Goal: Task Accomplishment & Management: Complete application form

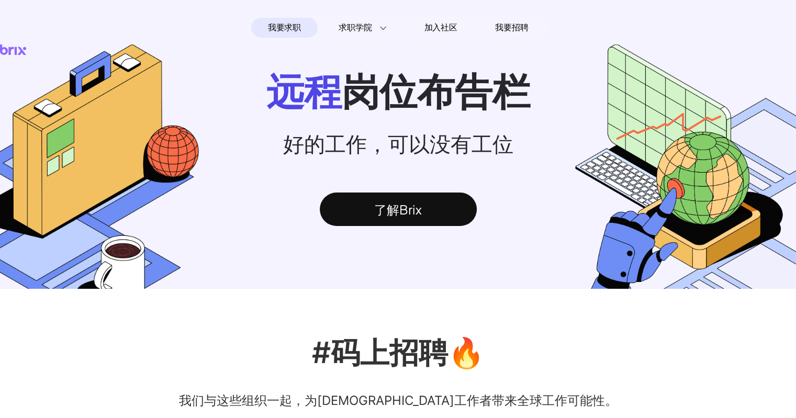
click at [295, 29] on span "我要求职" at bounding box center [284, 27] width 33 height 17
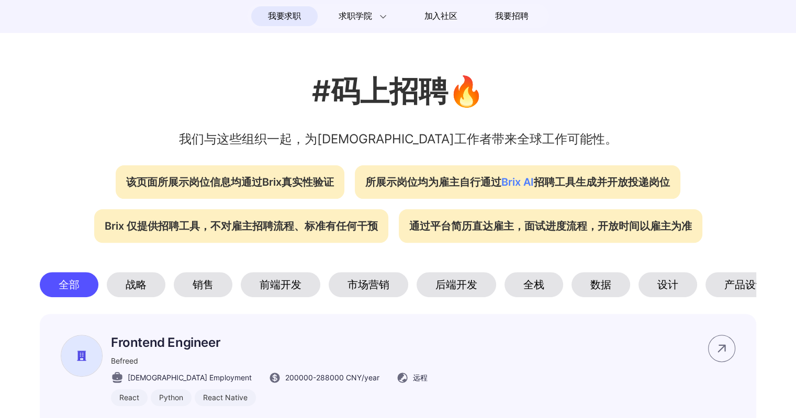
scroll to position [366, 0]
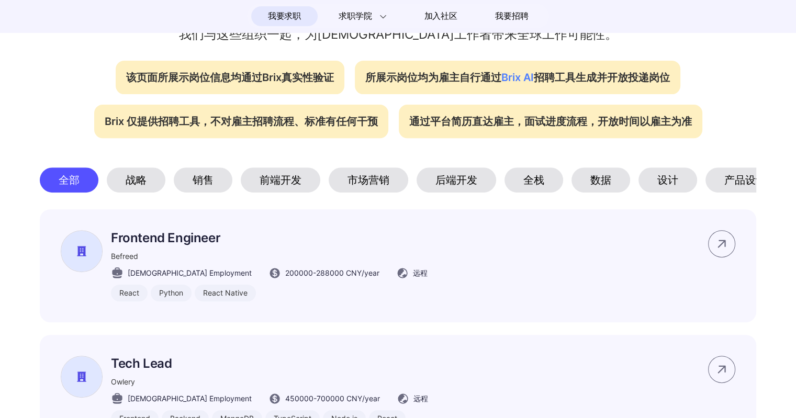
click at [464, 180] on div "后端开发" at bounding box center [457, 180] width 80 height 25
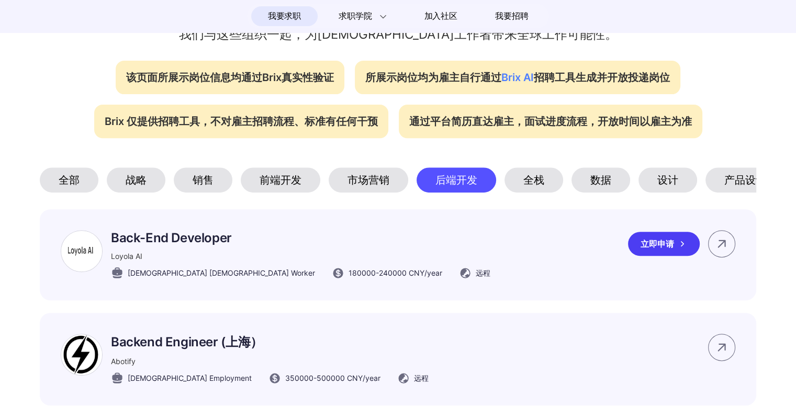
scroll to position [419, 0]
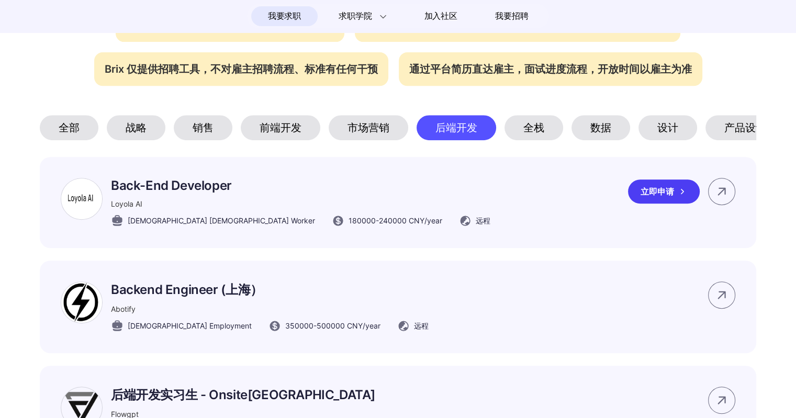
click at [192, 193] on p "Back-End Developer" at bounding box center [301, 185] width 380 height 15
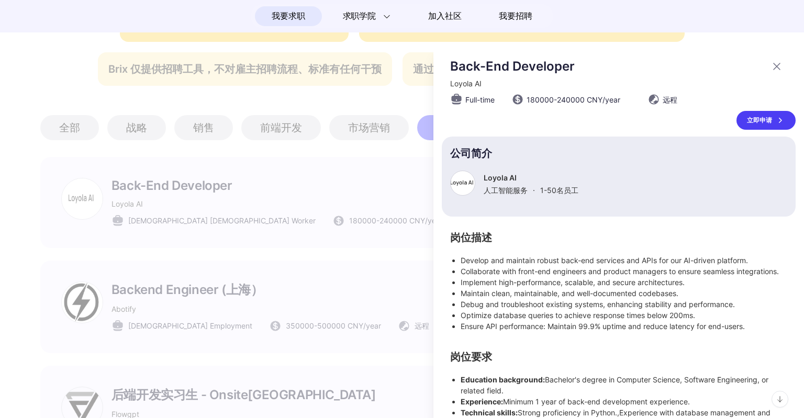
scroll to position [56, 0]
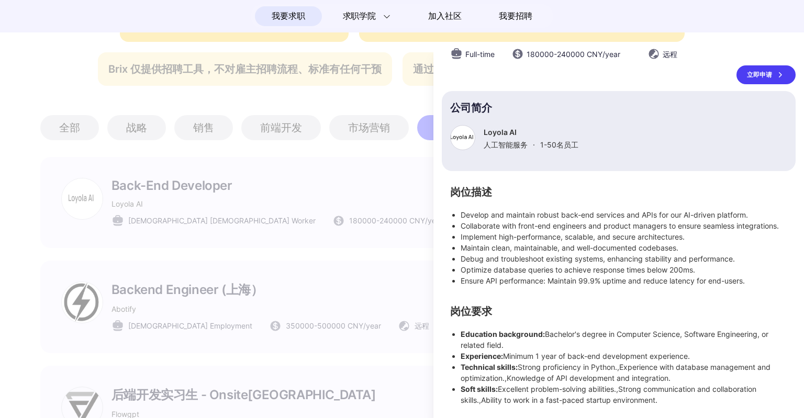
drag, startPoint x: 558, startPoint y: 368, endPoint x: 688, endPoint y: 380, distance: 131.0
click at [688, 380] on li "Technical skills: Strong proficiency in Python.,Experience with database manage…" at bounding box center [624, 373] width 327 height 22
click at [548, 397] on li "Soft skills: Excellent problem-solving abilities.,Strong communication and coll…" at bounding box center [624, 395] width 327 height 22
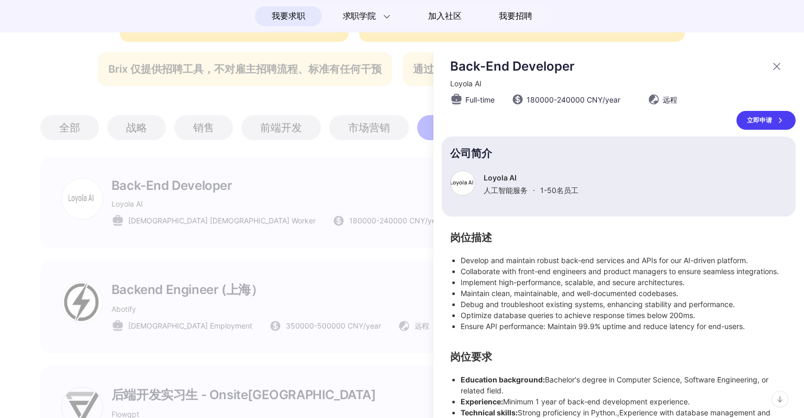
click at [766, 119] on div "立即申请" at bounding box center [766, 120] width 59 height 19
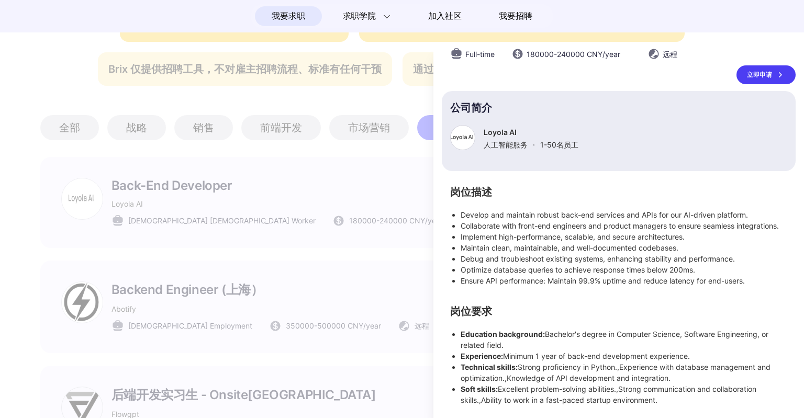
click at [110, 274] on div at bounding box center [402, 232] width 804 height 372
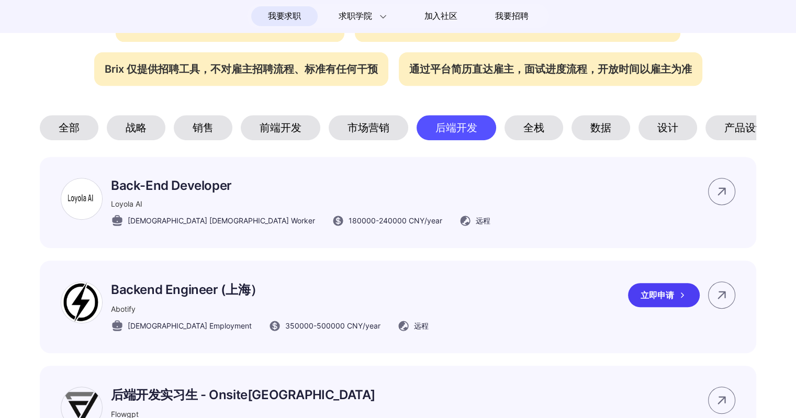
scroll to position [524, 0]
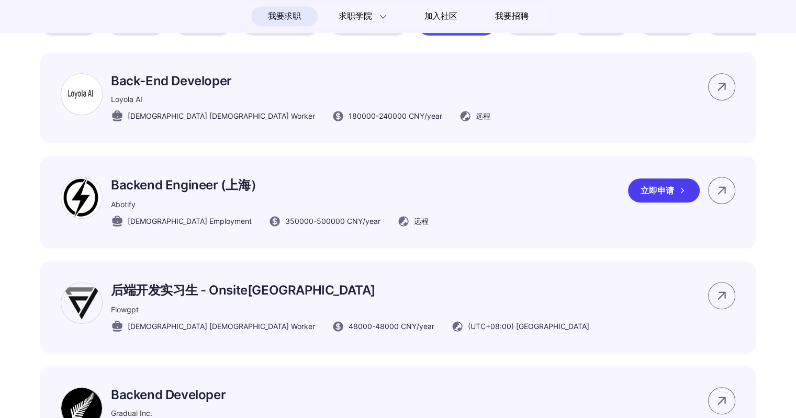
click at [276, 194] on p "Backend Engineer (上海）" at bounding box center [270, 185] width 318 height 17
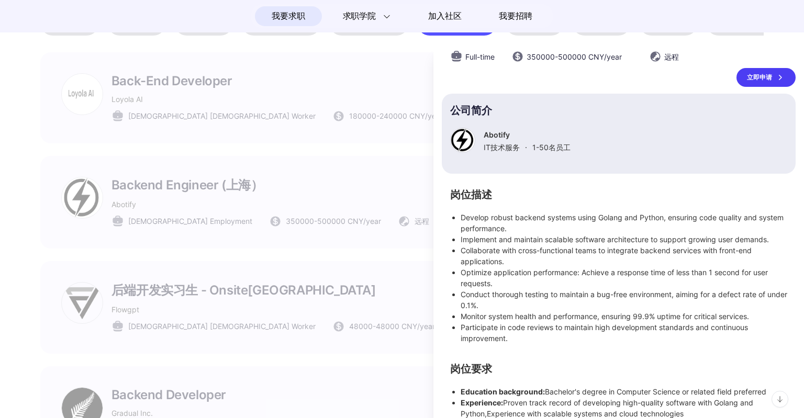
scroll to position [103, 0]
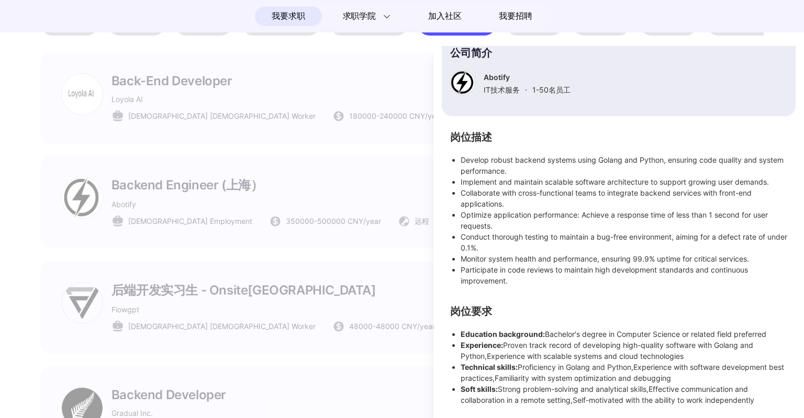
click at [723, 390] on li "Soft skills: Strong problem-solving and analytical skills,Effective communicati…" at bounding box center [624, 395] width 327 height 22
click at [643, 249] on li "Conduct thorough testing to maintain a bug-free environment, aiming for a defec…" at bounding box center [624, 242] width 327 height 22
click at [159, 269] on div at bounding box center [402, 232] width 804 height 372
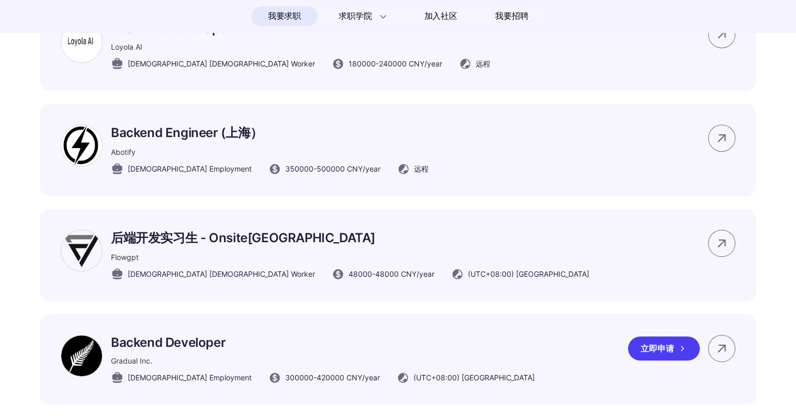
scroll to position [681, 0]
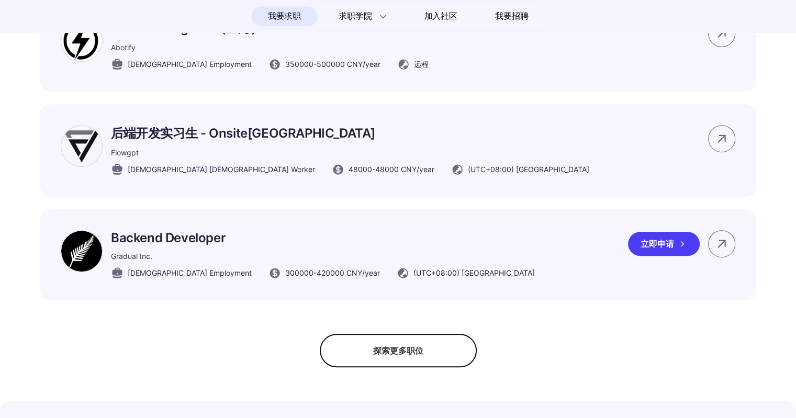
click at [192, 246] on p "Backend Developer" at bounding box center [323, 237] width 424 height 15
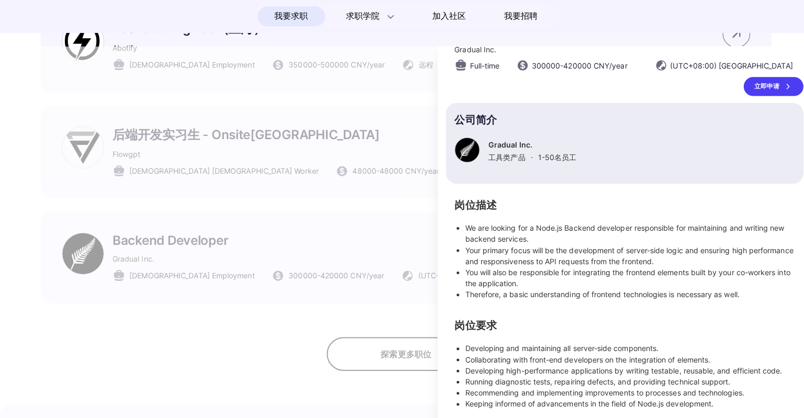
scroll to position [34, 0]
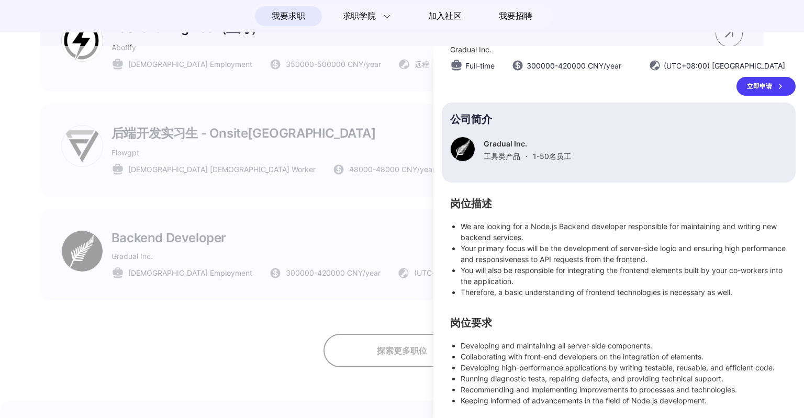
click at [217, 341] on div at bounding box center [402, 232] width 804 height 372
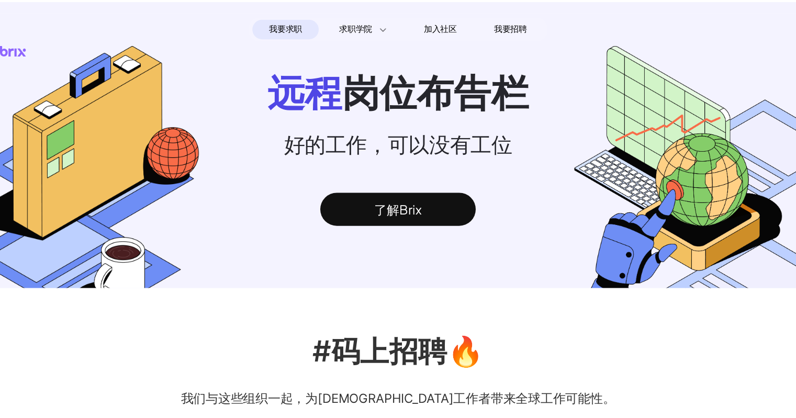
scroll to position [23, 0]
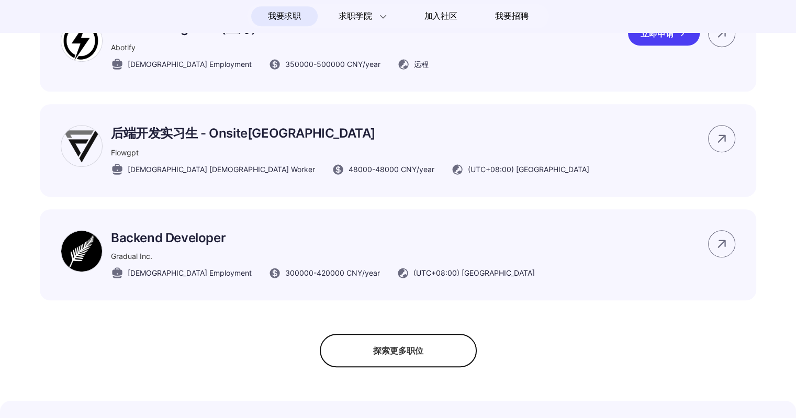
click at [193, 37] on p "Backend Engineer (上海）" at bounding box center [270, 28] width 318 height 17
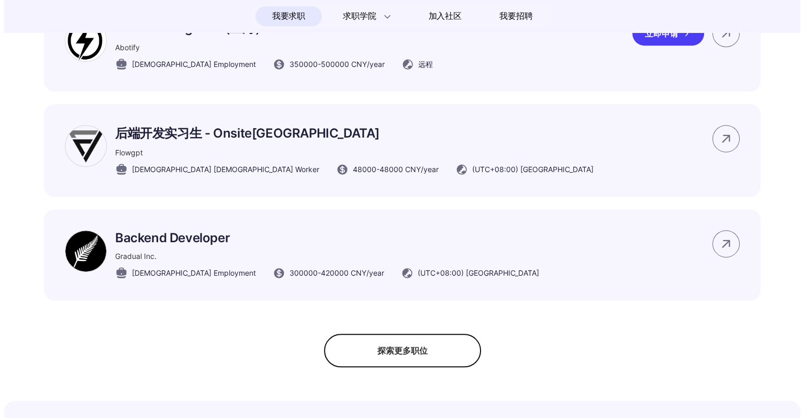
scroll to position [0, 0]
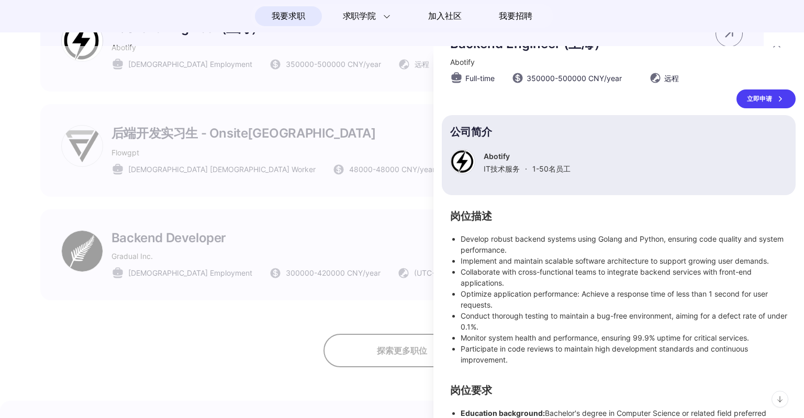
click at [40, 136] on div at bounding box center [402, 232] width 804 height 372
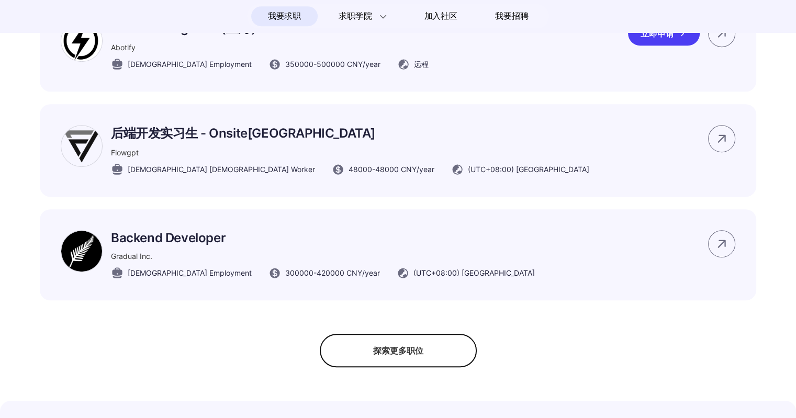
scroll to position [628, 0]
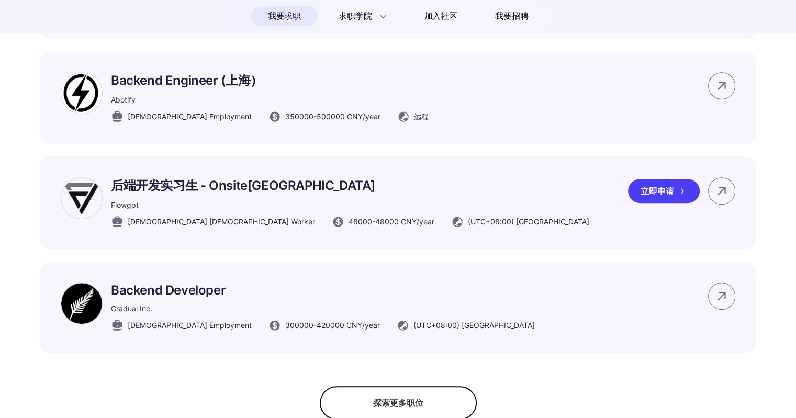
click at [207, 194] on p "后端开发实习生 - Onsite[GEOGRAPHIC_DATA]" at bounding box center [350, 185] width 479 height 17
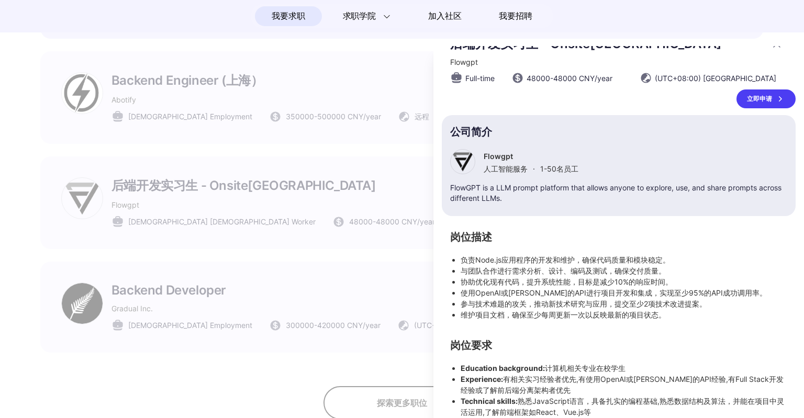
scroll to position [59, 0]
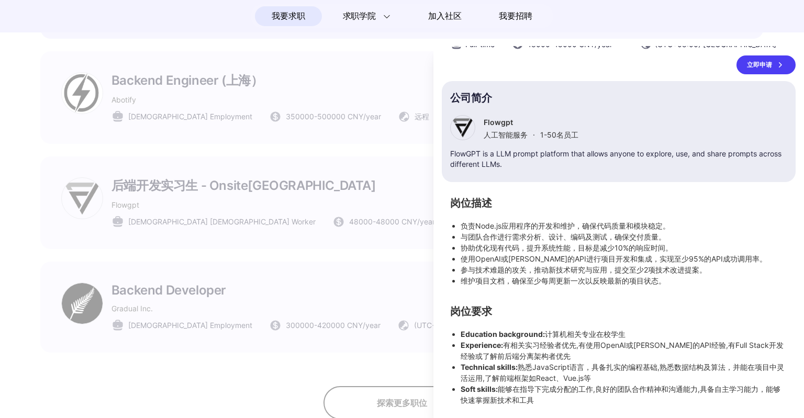
click at [10, 159] on div at bounding box center [402, 232] width 804 height 372
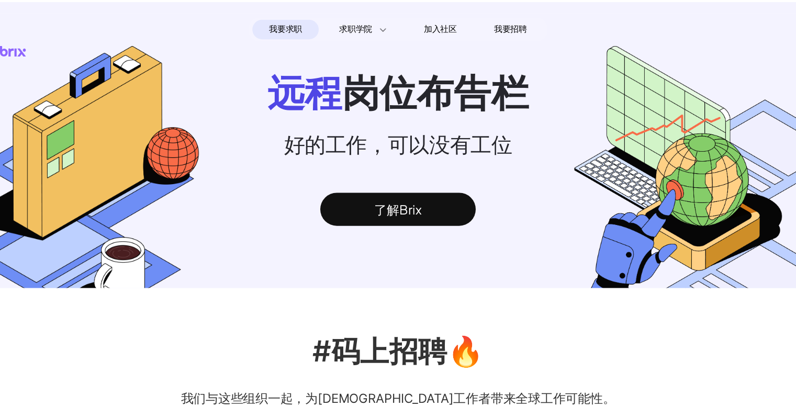
scroll to position [23, 0]
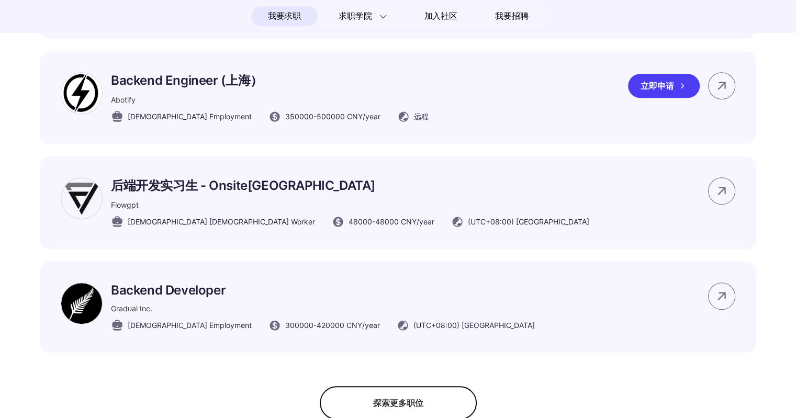
click at [204, 89] on p "Backend Engineer (上海）" at bounding box center [270, 80] width 318 height 17
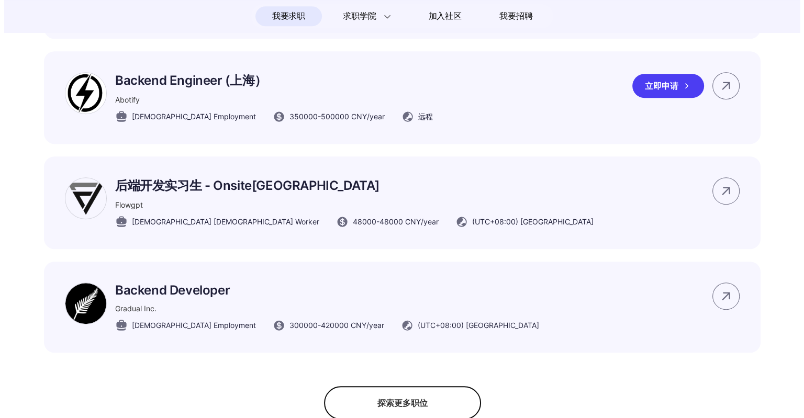
scroll to position [0, 0]
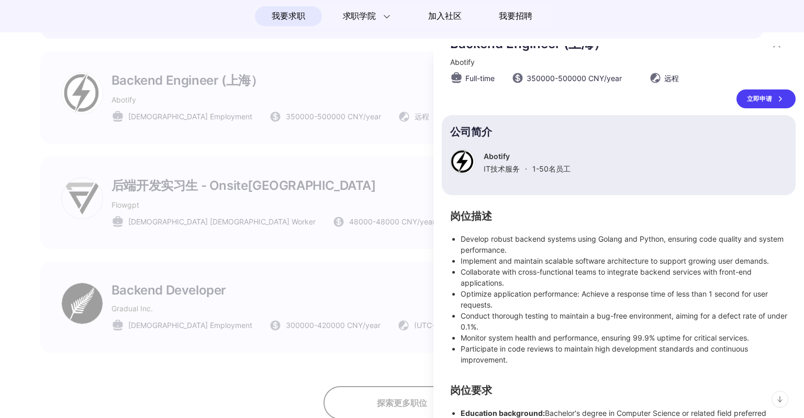
click at [22, 151] on div at bounding box center [402, 232] width 804 height 372
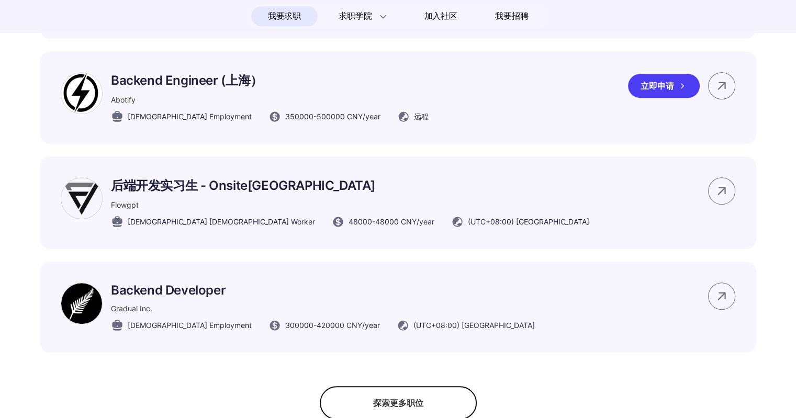
scroll to position [471, 0]
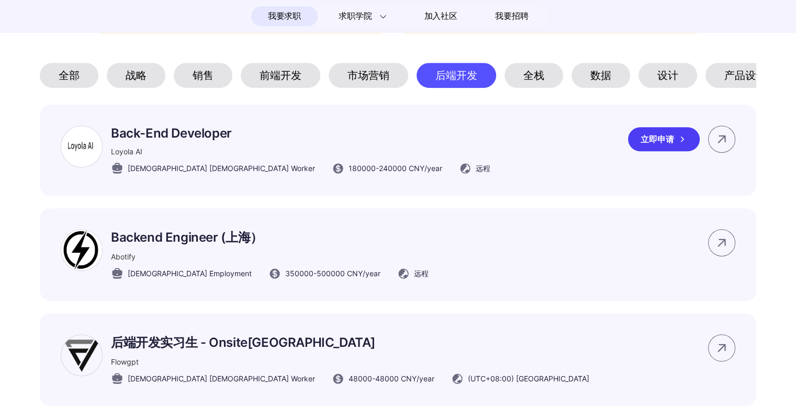
click at [188, 154] on div "Back-End Developer Loyola AI [DEMOGRAPHIC_DATA] [DEMOGRAPHIC_DATA] Worker 18000…" at bounding box center [301, 150] width 380 height 49
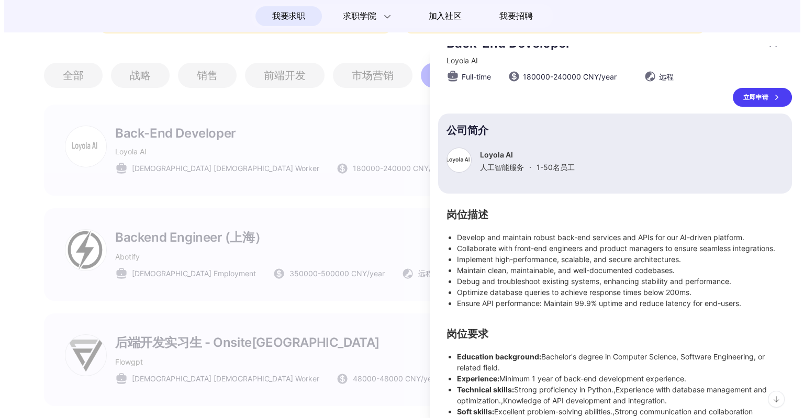
scroll to position [0, 0]
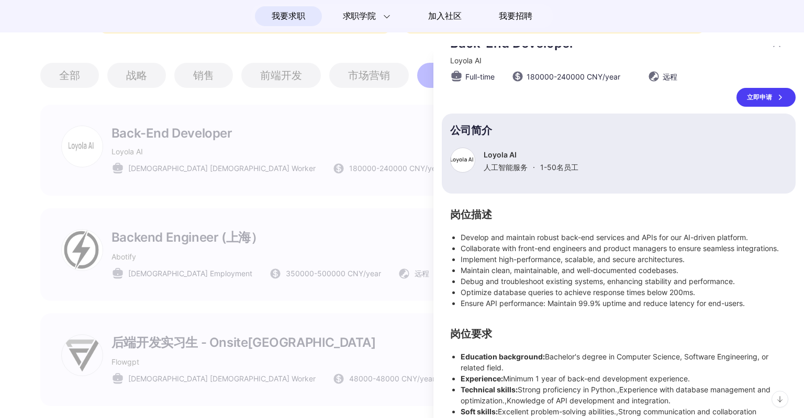
click at [543, 236] on li "Develop and maintain robust back-end services and APIs for our AI-driven platfo…" at bounding box center [624, 237] width 327 height 11
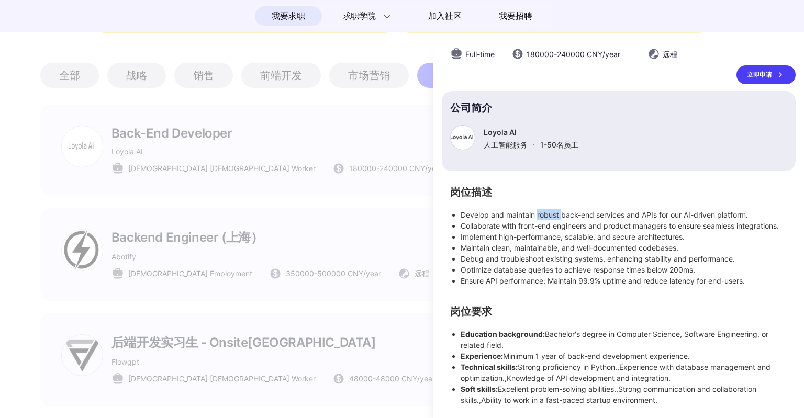
click at [0, 281] on div at bounding box center [402, 232] width 804 height 372
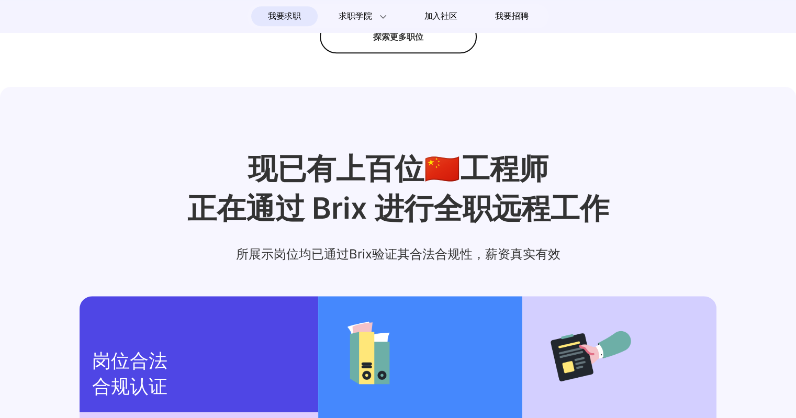
scroll to position [942, 0]
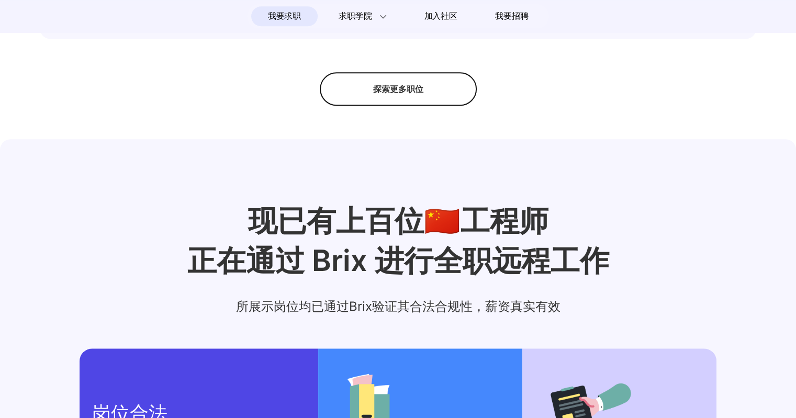
click at [413, 106] on div "探索更多职位" at bounding box center [398, 89] width 157 height 34
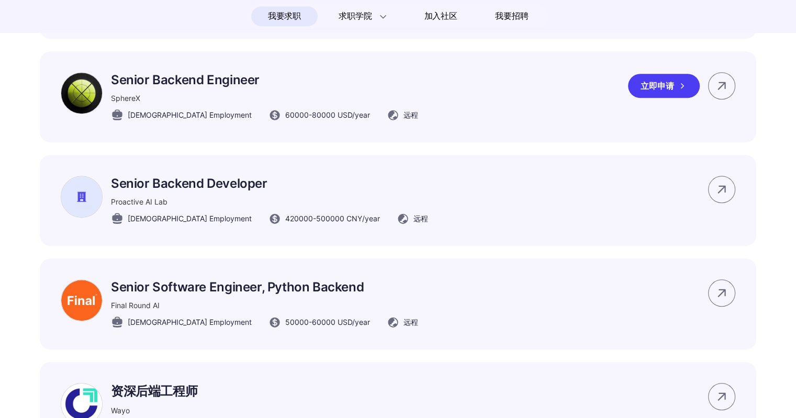
click at [213, 87] on p "Senior Backend Engineer" at bounding box center [264, 79] width 307 height 15
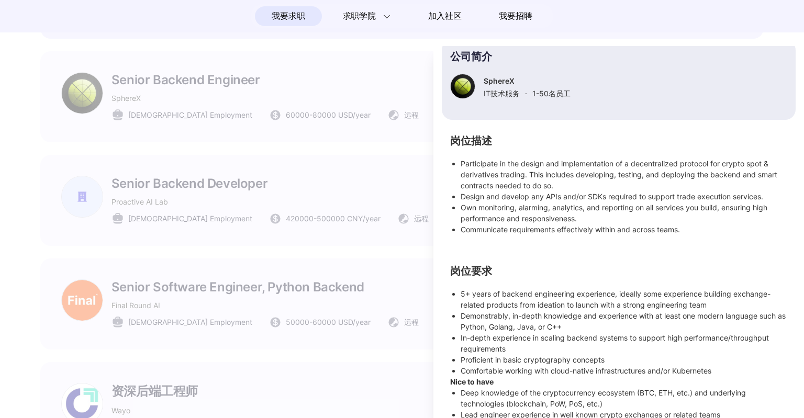
scroll to position [133, 0]
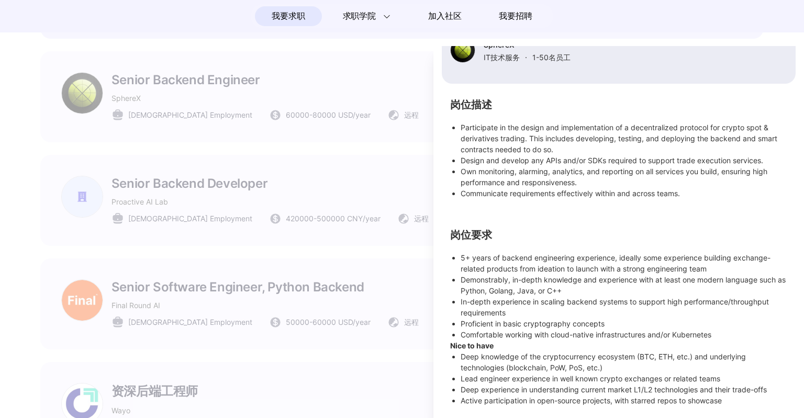
click at [574, 358] on li "Deep knowledge of the cryptocurrency ecosystem (BTC, ETH, etc.) and underlying …" at bounding box center [624, 362] width 327 height 22
drag, startPoint x: 636, startPoint y: 355, endPoint x: 543, endPoint y: 357, distance: 92.7
click at [543, 357] on li "Deep knowledge of the cryptocurrency ecosystem (BTC, ETH, etc.) and underlying …" at bounding box center [624, 362] width 327 height 22
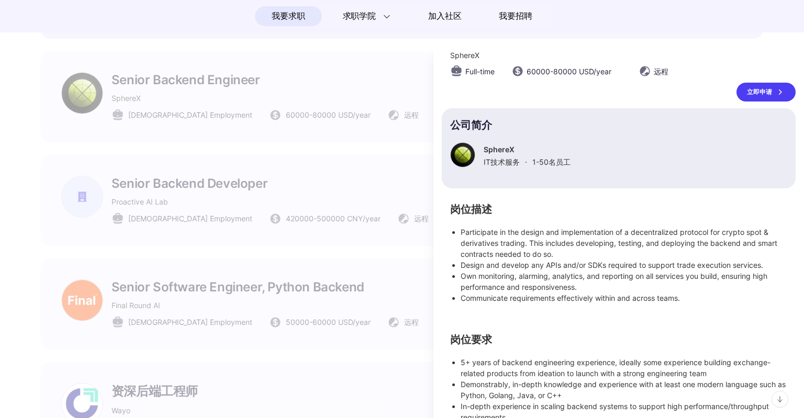
scroll to position [0, 0]
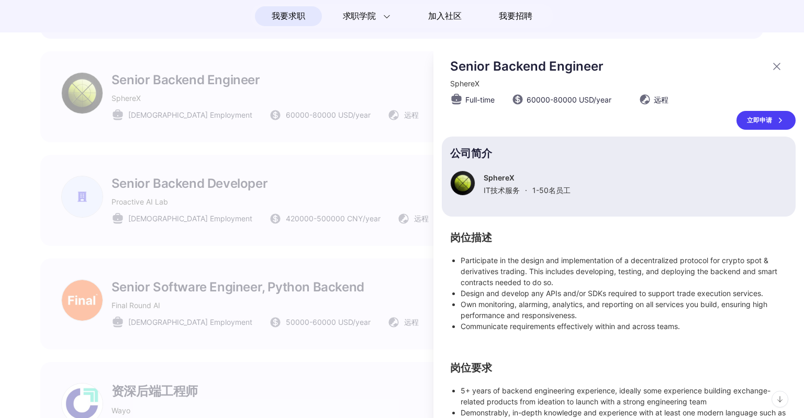
click at [8, 234] on div at bounding box center [402, 232] width 804 height 372
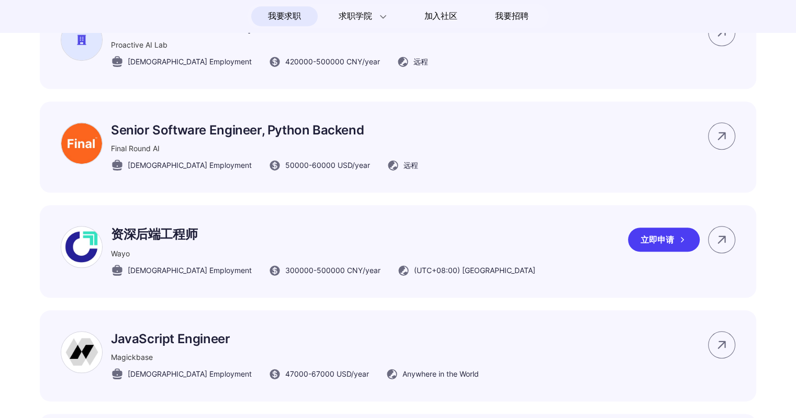
scroll to position [1152, 0]
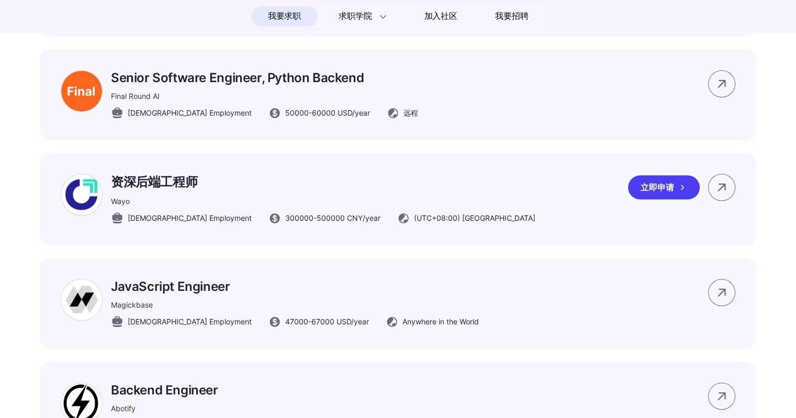
click at [176, 191] on p "资深后端工程师" at bounding box center [323, 182] width 425 height 17
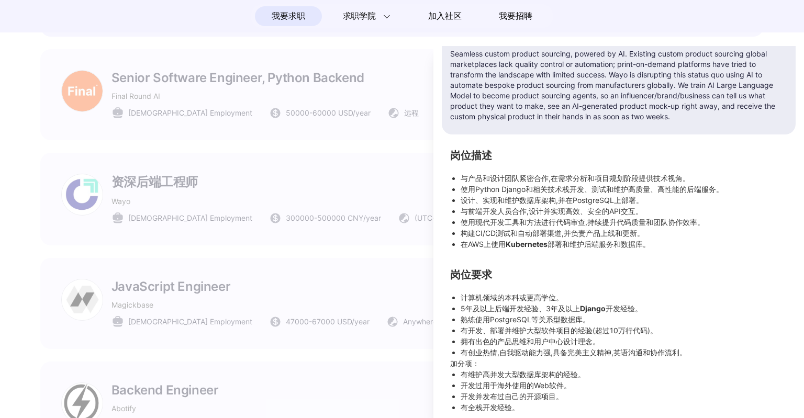
scroll to position [165, 0]
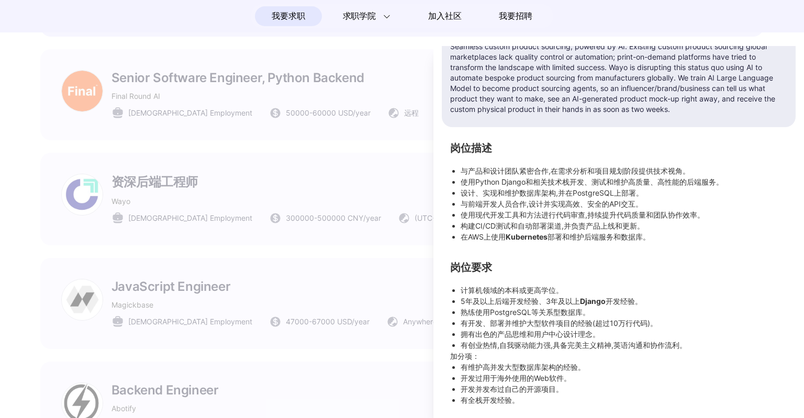
click at [140, 314] on div at bounding box center [402, 232] width 804 height 372
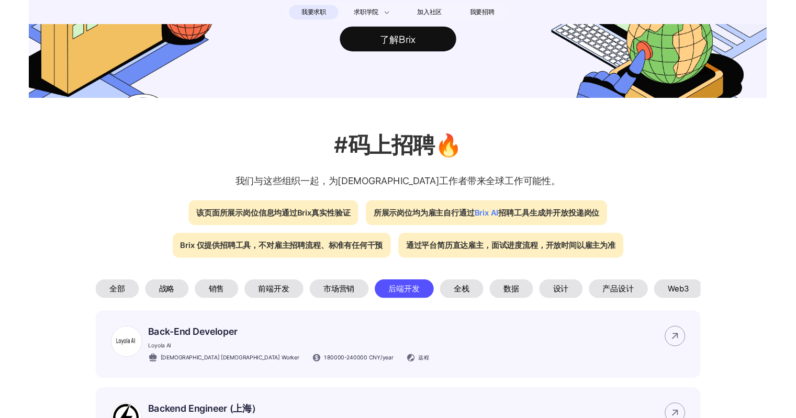
scroll to position [0, 0]
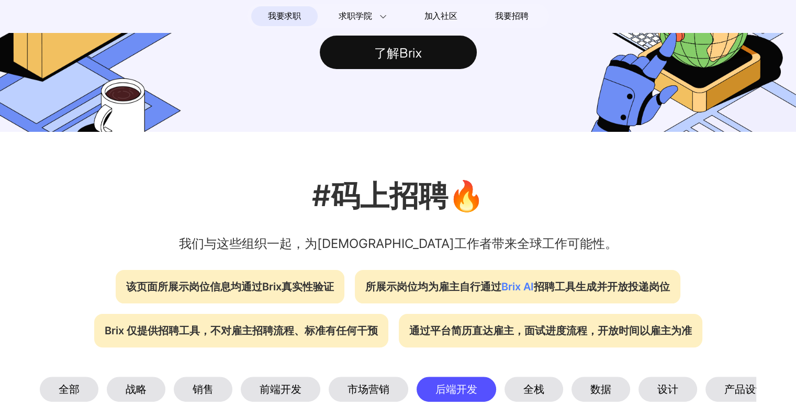
click at [210, 96] on section "远程 岗位布告栏 好的工作，可以没有工位 了解Brix" at bounding box center [398, 9] width 796 height 245
click at [111, 251] on p "我们与这些组织一起，为[DEMOGRAPHIC_DATA]工作者带来全球工作可能性。" at bounding box center [398, 244] width 796 height 19
